Goal: Information Seeking & Learning: Learn about a topic

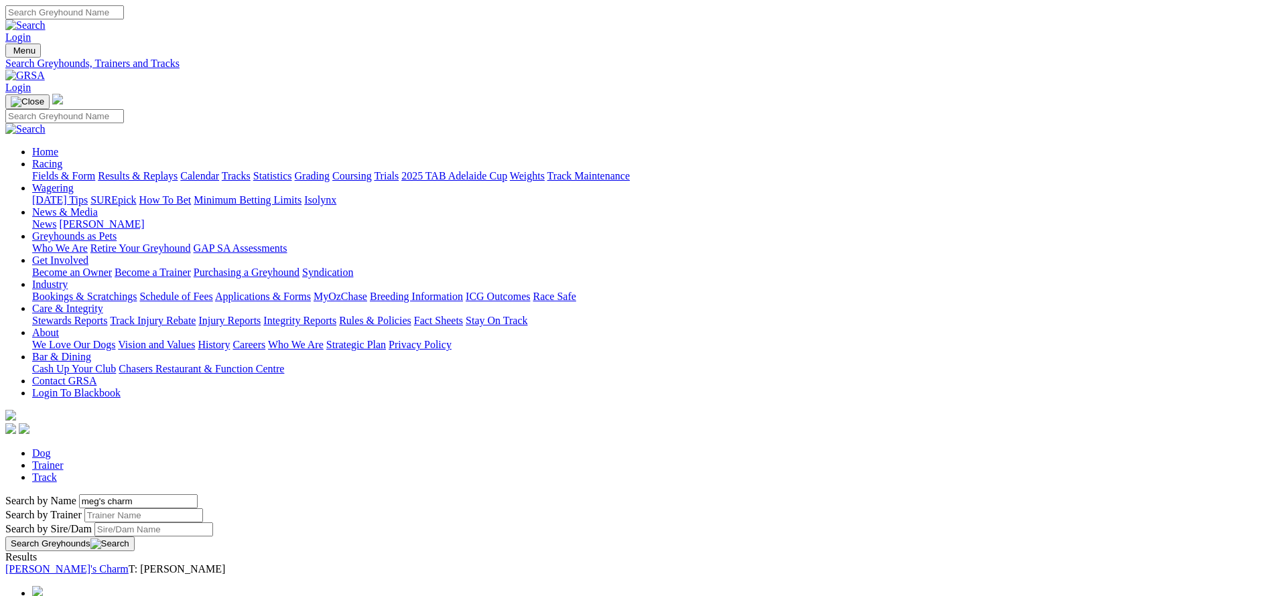
click at [129, 564] on link "[PERSON_NAME]'s Charm" at bounding box center [66, 569] width 123 height 11
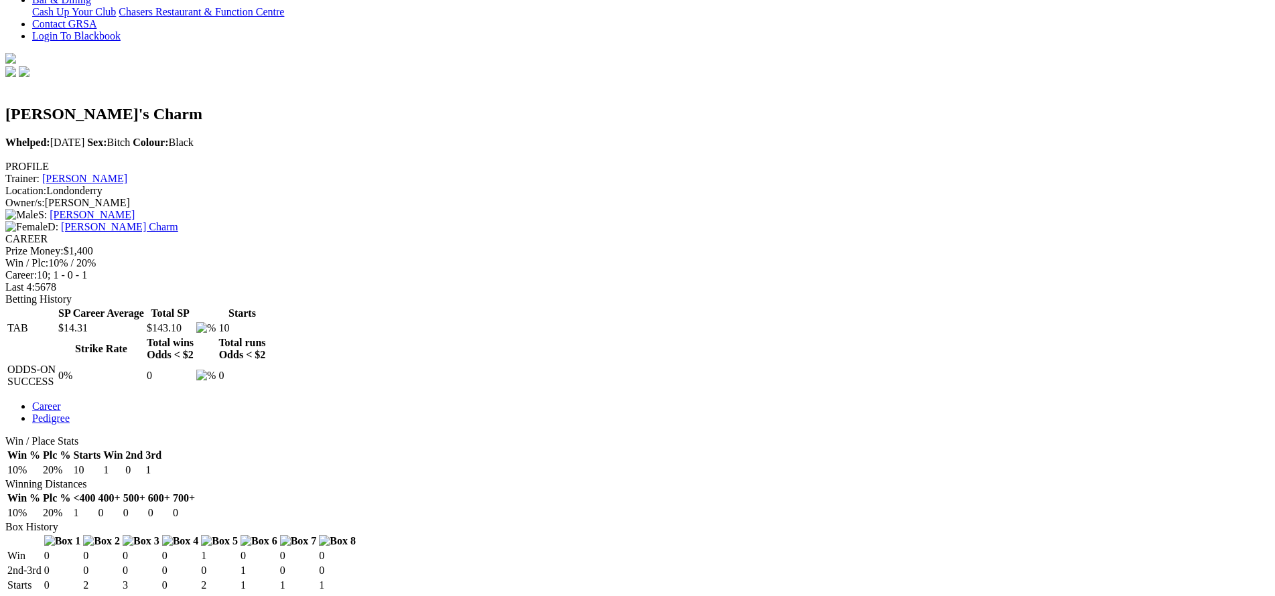
scroll to position [358, 0]
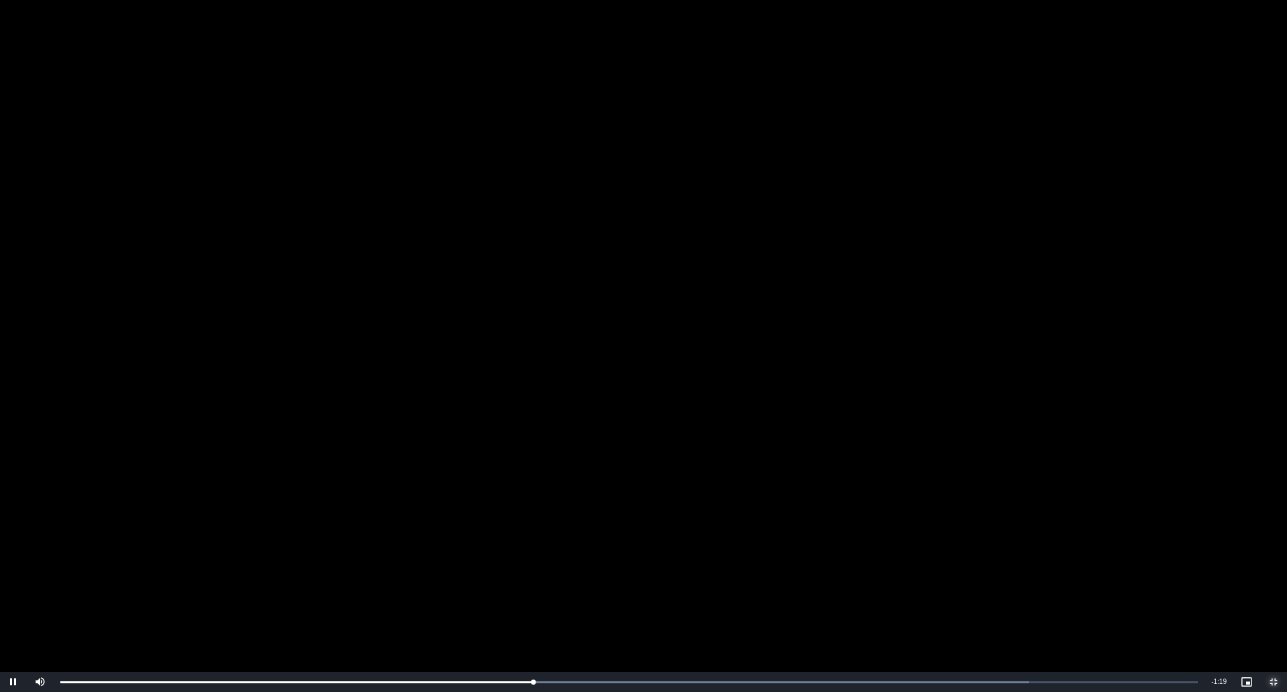
click at [1274, 596] on span "Video Player" at bounding box center [1273, 682] width 27 height 0
